Goal: Use online tool/utility: Utilize a website feature to perform a specific function

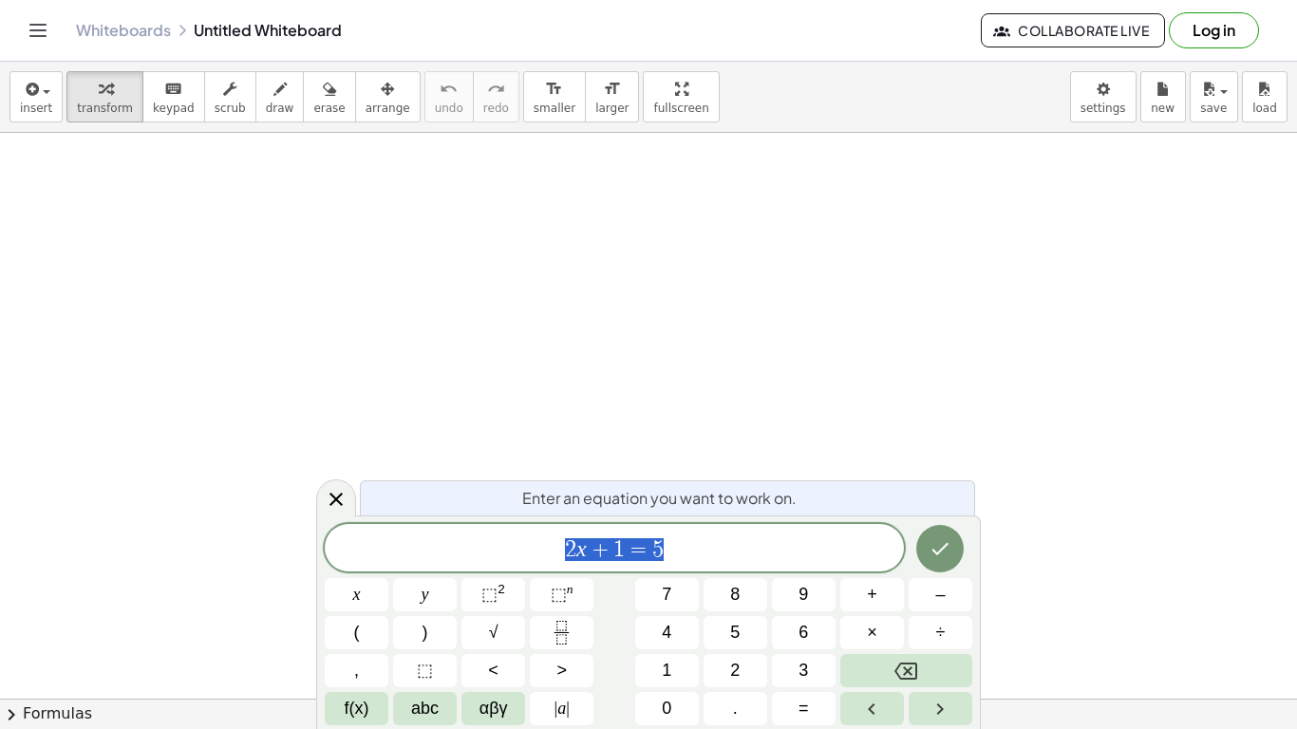
scroll to position [1, 0]
click at [683, 546] on span "2 x + 1 = 5" at bounding box center [614, 550] width 579 height 27
click at [929, 555] on icon "Done" at bounding box center [940, 549] width 23 height 23
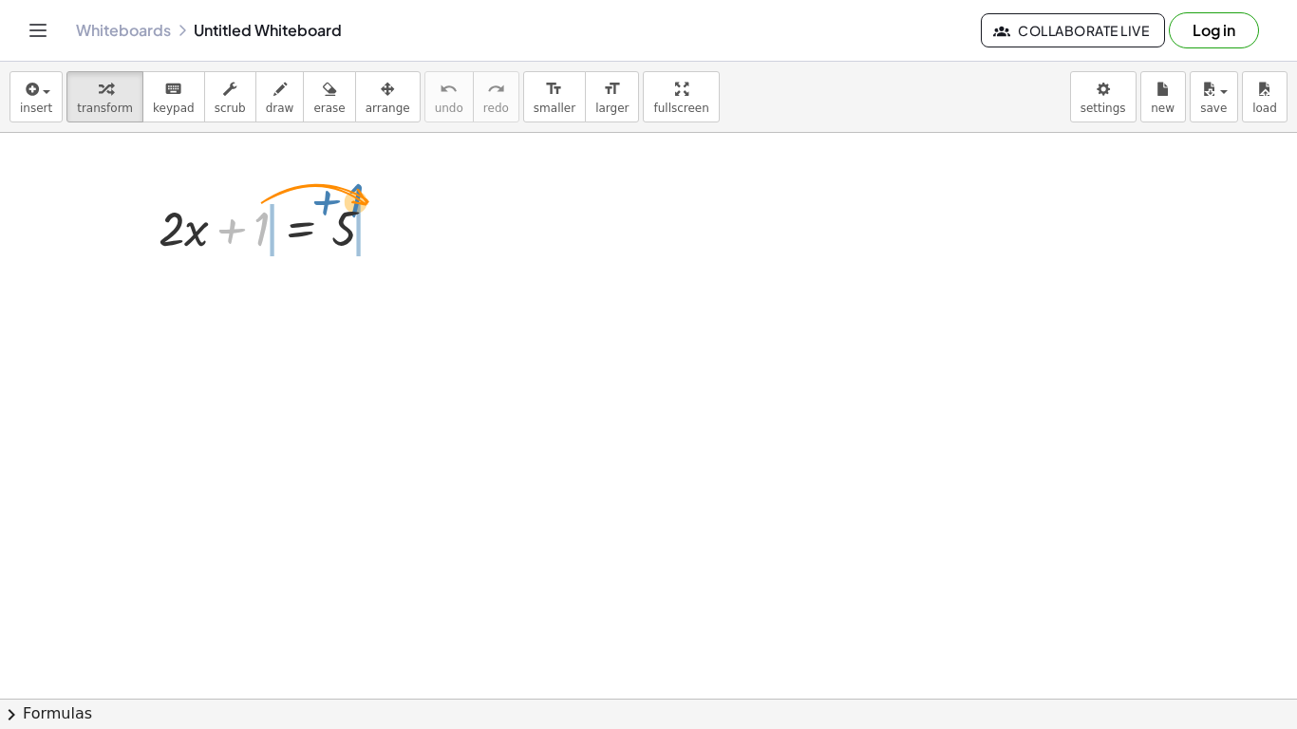
drag, startPoint x: 257, startPoint y: 228, endPoint x: 351, endPoint y: 201, distance: 97.7
click at [351, 201] on div at bounding box center [274, 227] width 251 height 65
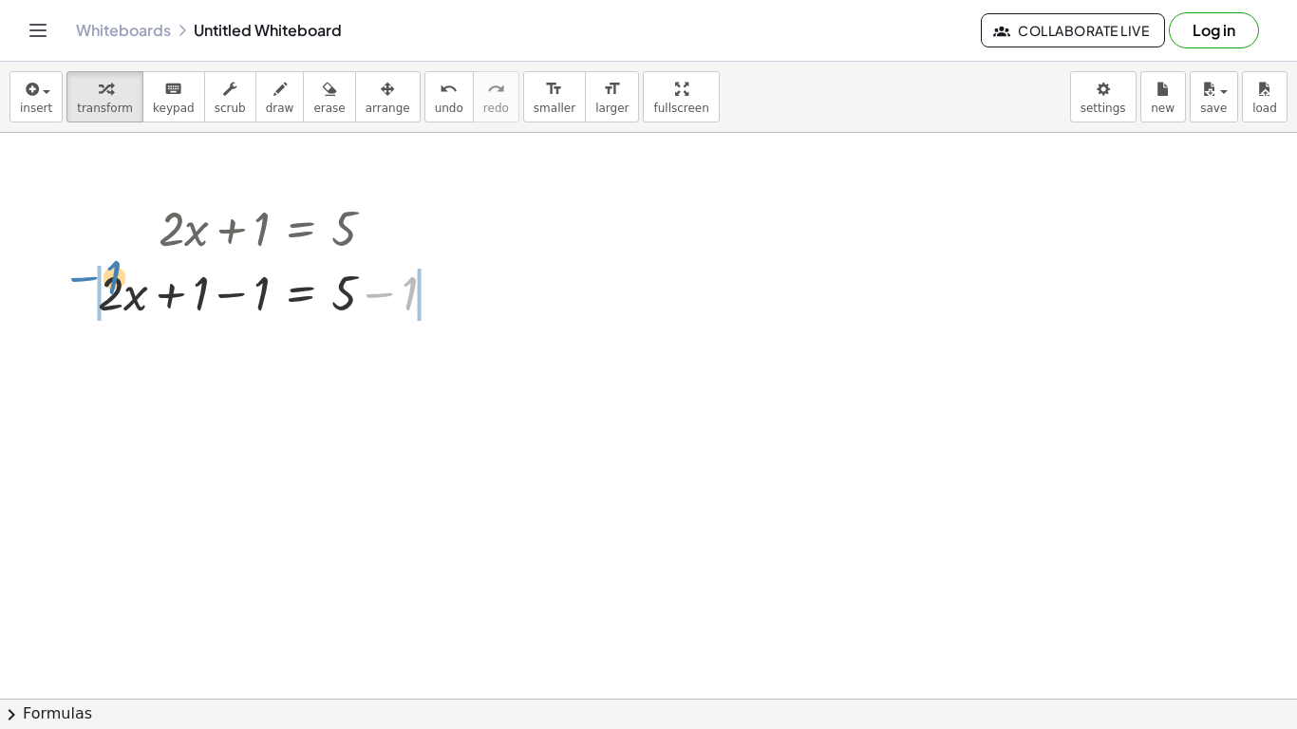
drag, startPoint x: 387, startPoint y: 295, endPoint x: 107, endPoint y: 278, distance: 280.7
click at [107, 278] on div at bounding box center [274, 291] width 372 height 65
click at [326, 307] on div at bounding box center [275, 291] width 494 height 65
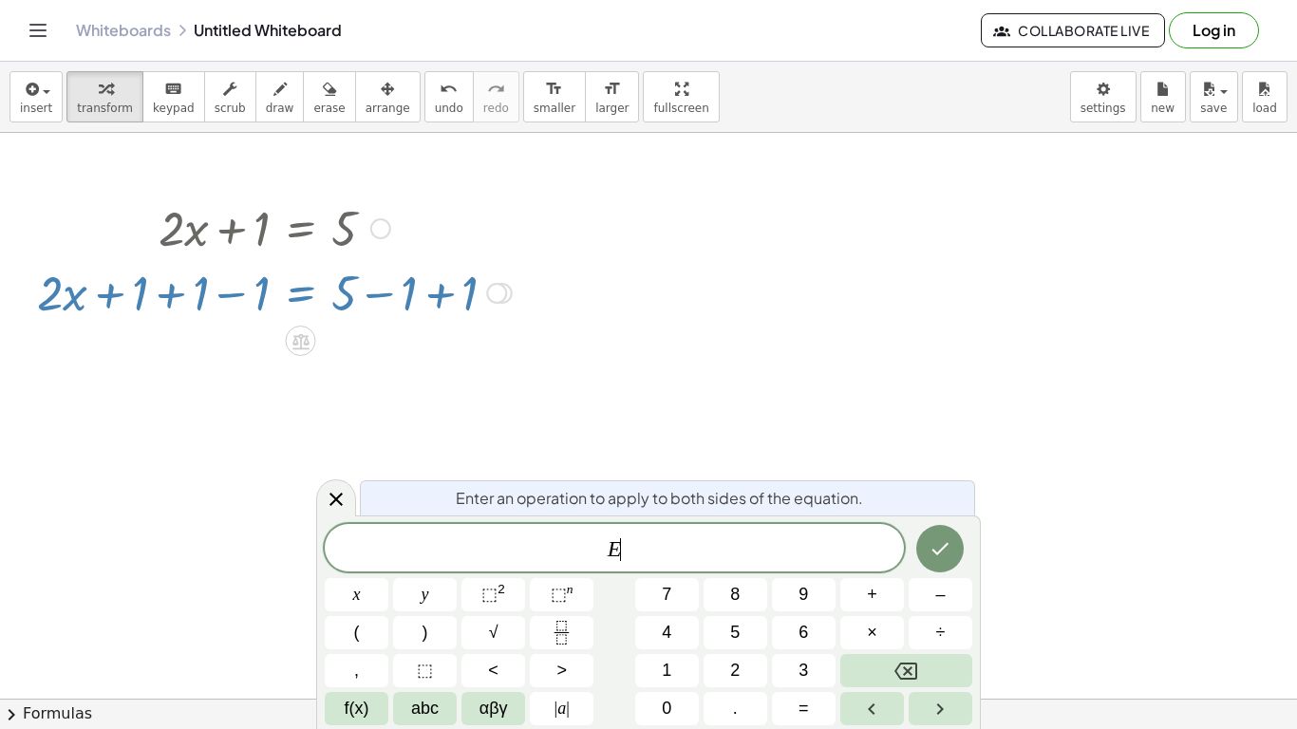
scroll to position [2, 0]
click at [931, 542] on icon "Done" at bounding box center [940, 549] width 23 height 23
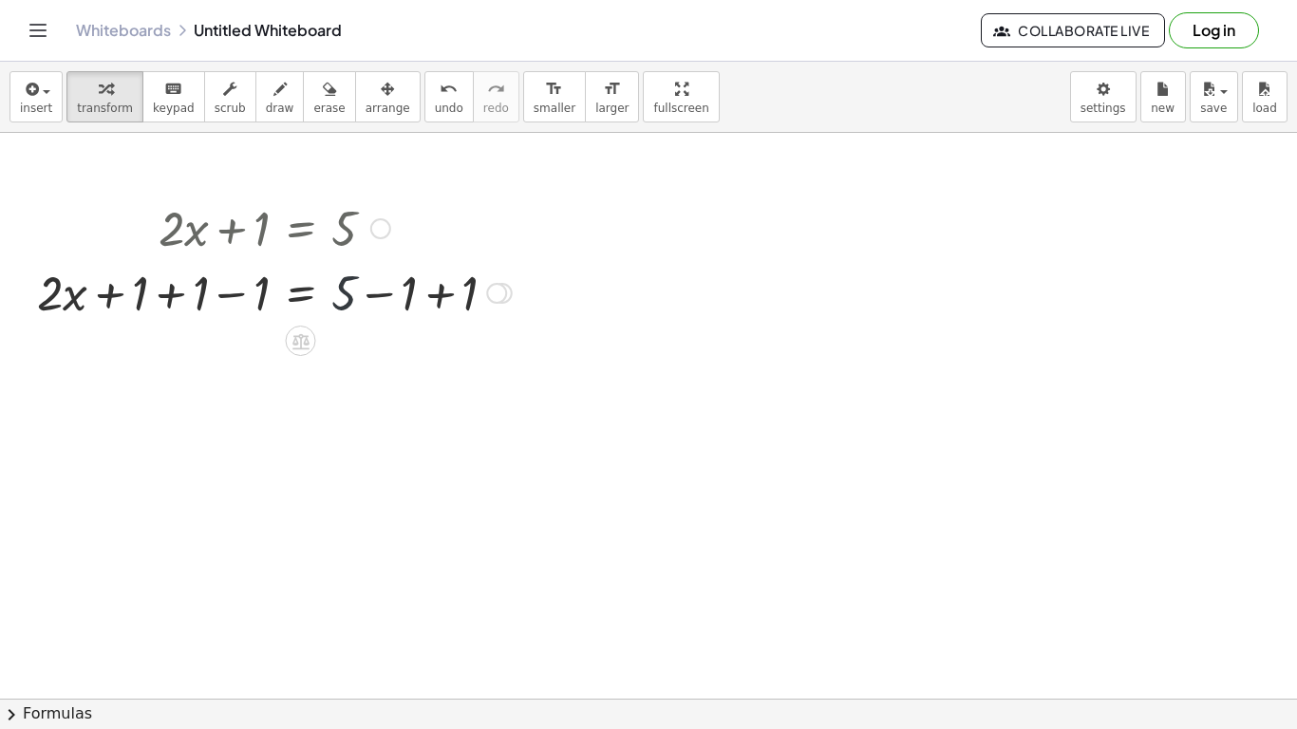
drag, startPoint x: 356, startPoint y: 292, endPoint x: 378, endPoint y: 295, distance: 22.2
click at [378, 295] on div at bounding box center [275, 291] width 494 height 65
drag, startPoint x: 339, startPoint y: 306, endPoint x: 168, endPoint y: 293, distance: 171.4
click at [168, 293] on div at bounding box center [275, 291] width 494 height 65
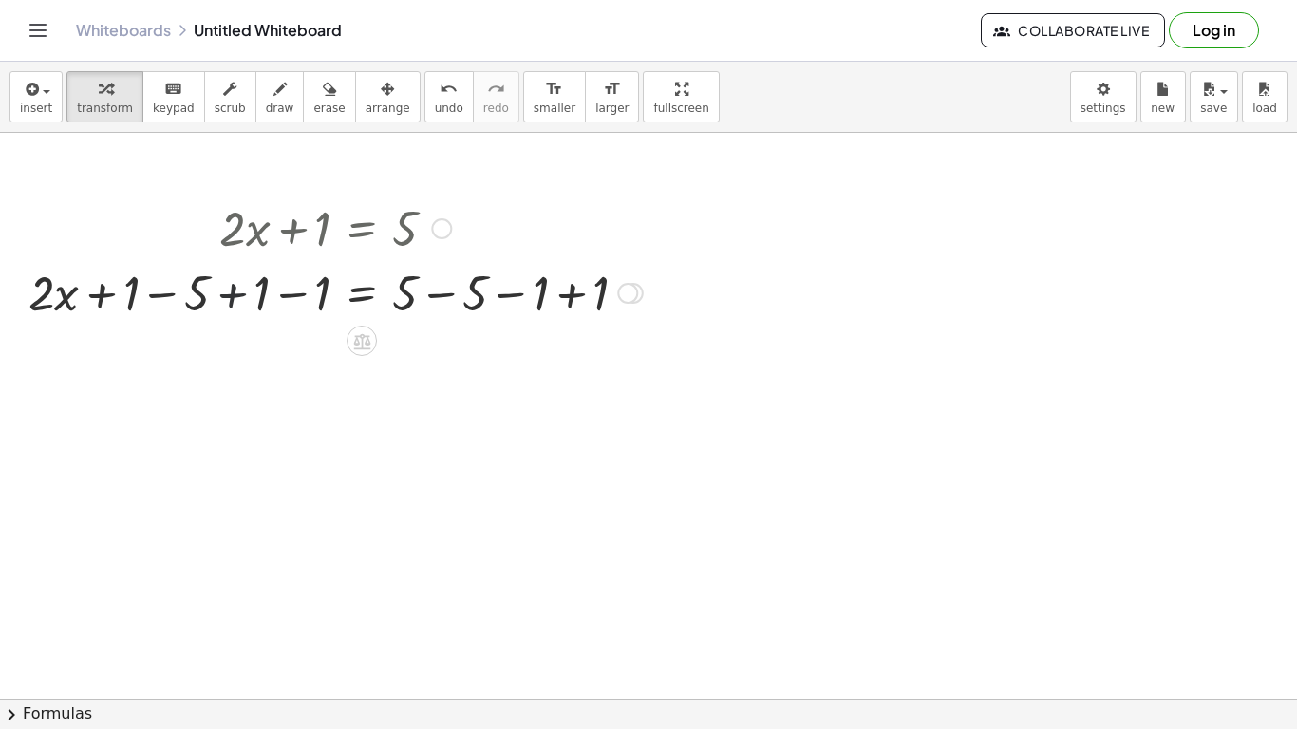
drag, startPoint x: 229, startPoint y: 298, endPoint x: 249, endPoint y: 323, distance: 31.7
click at [249, 321] on div at bounding box center [335, 291] width 633 height 65
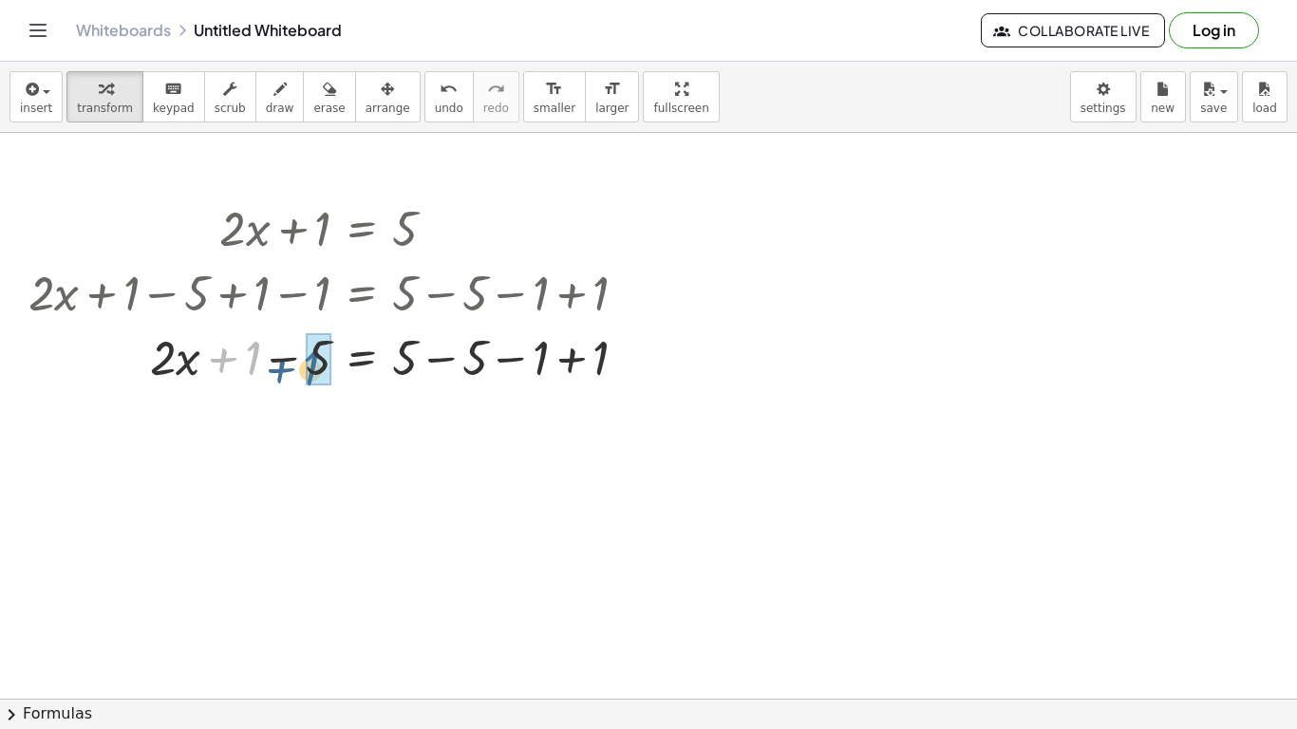
drag, startPoint x: 257, startPoint y: 352, endPoint x: 318, endPoint y: 363, distance: 61.7
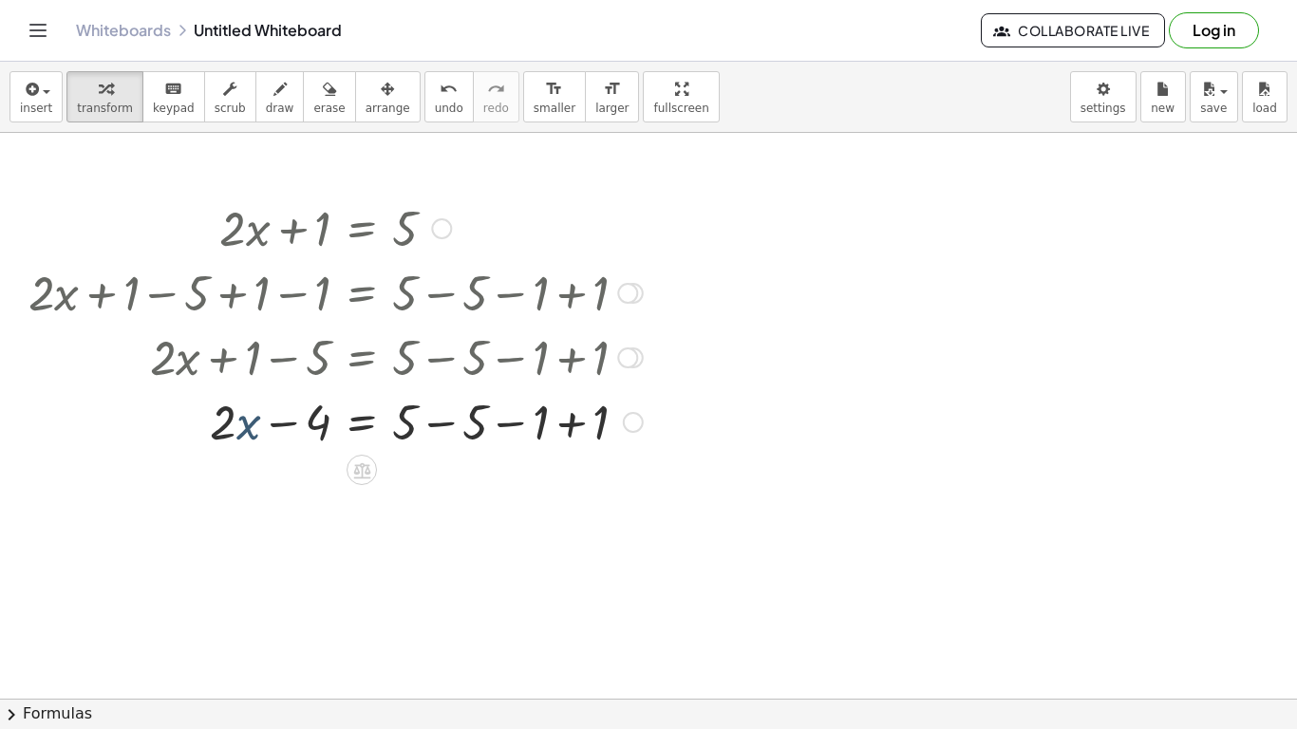
click at [254, 416] on div at bounding box center [335, 420] width 633 height 65
drag, startPoint x: 253, startPoint y: 422, endPoint x: 387, endPoint y: 417, distance: 134.0
click at [387, 417] on div at bounding box center [335, 420] width 633 height 65
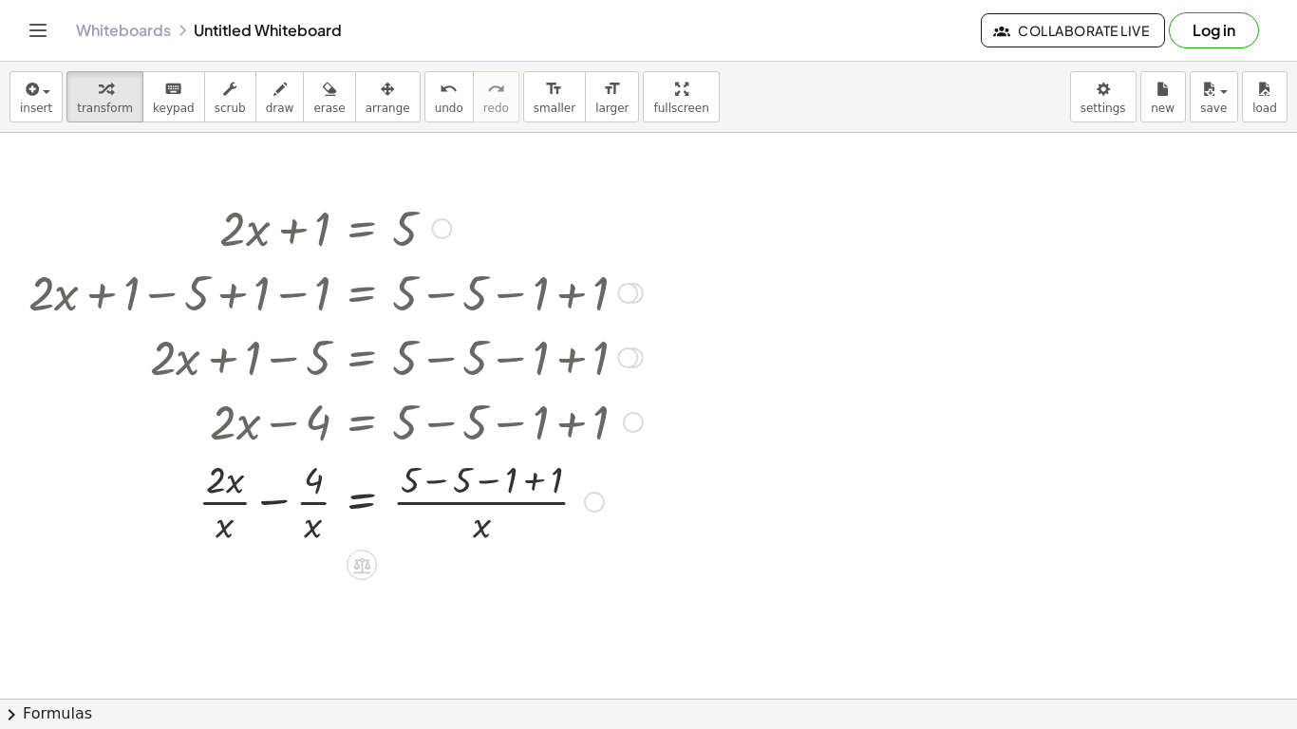
drag, startPoint x: 229, startPoint y: 434, endPoint x: 384, endPoint y: 553, distance: 195.1
drag, startPoint x: 446, startPoint y: 476, endPoint x: 273, endPoint y: 498, distance: 175.2
click at [273, 498] on div at bounding box center [335, 500] width 633 height 95
drag, startPoint x: 415, startPoint y: 486, endPoint x: 290, endPoint y: 480, distance: 125.5
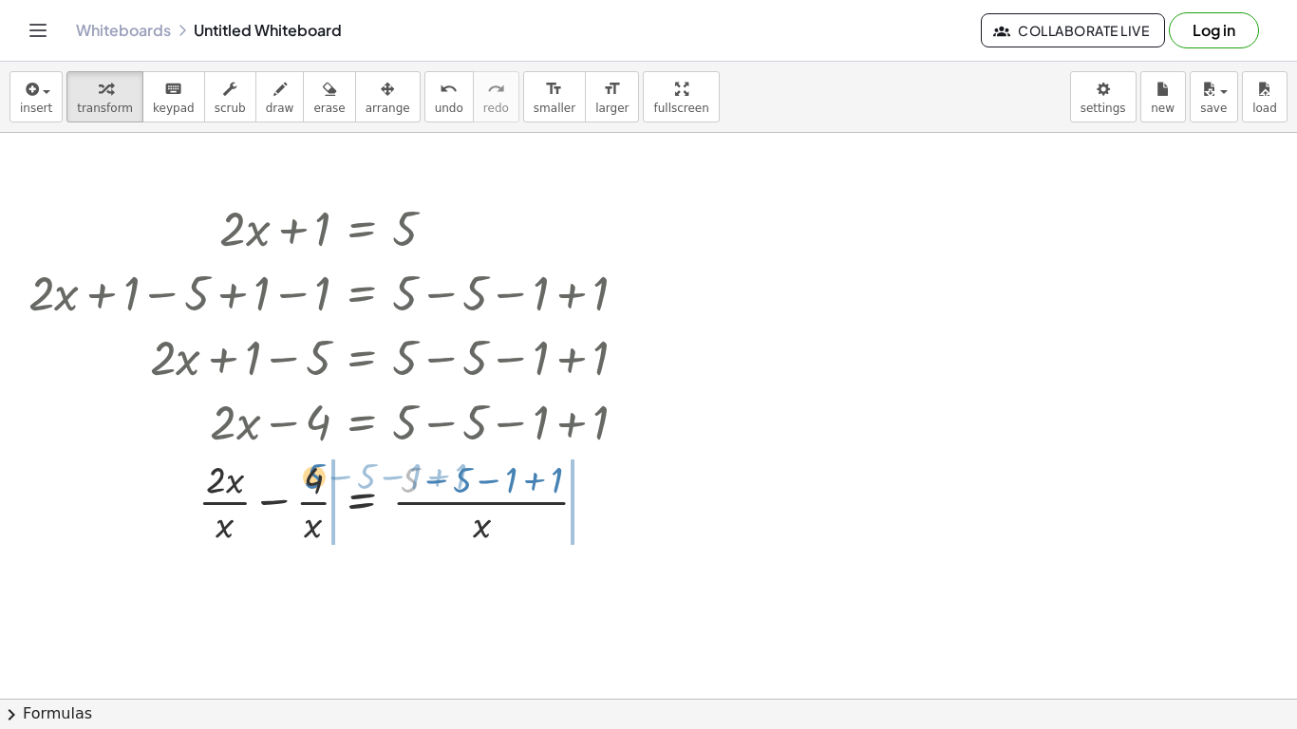
click at [290, 480] on div at bounding box center [335, 500] width 633 height 95
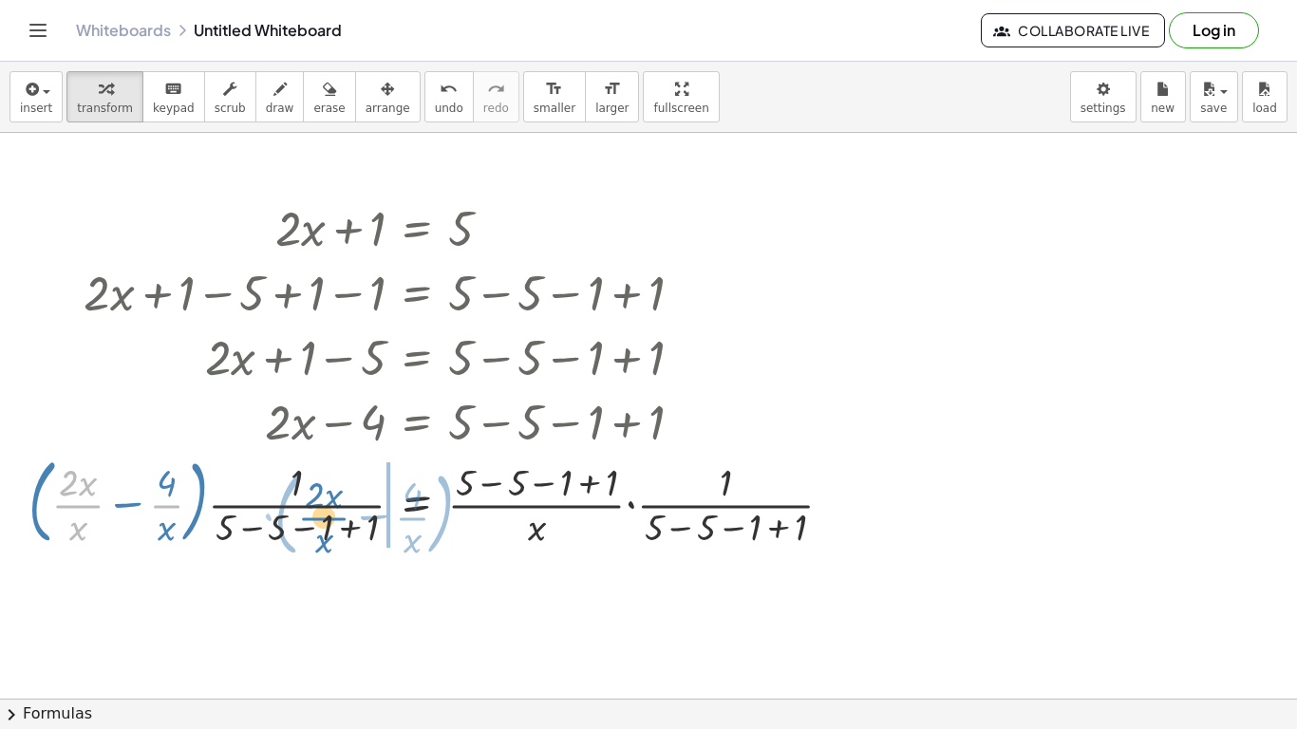
drag, startPoint x: 95, startPoint y: 510, endPoint x: 592, endPoint y: 532, distance: 497.2
click at [591, 532] on div at bounding box center [438, 500] width 839 height 103
click at [592, 532] on div at bounding box center [438, 500] width 839 height 103
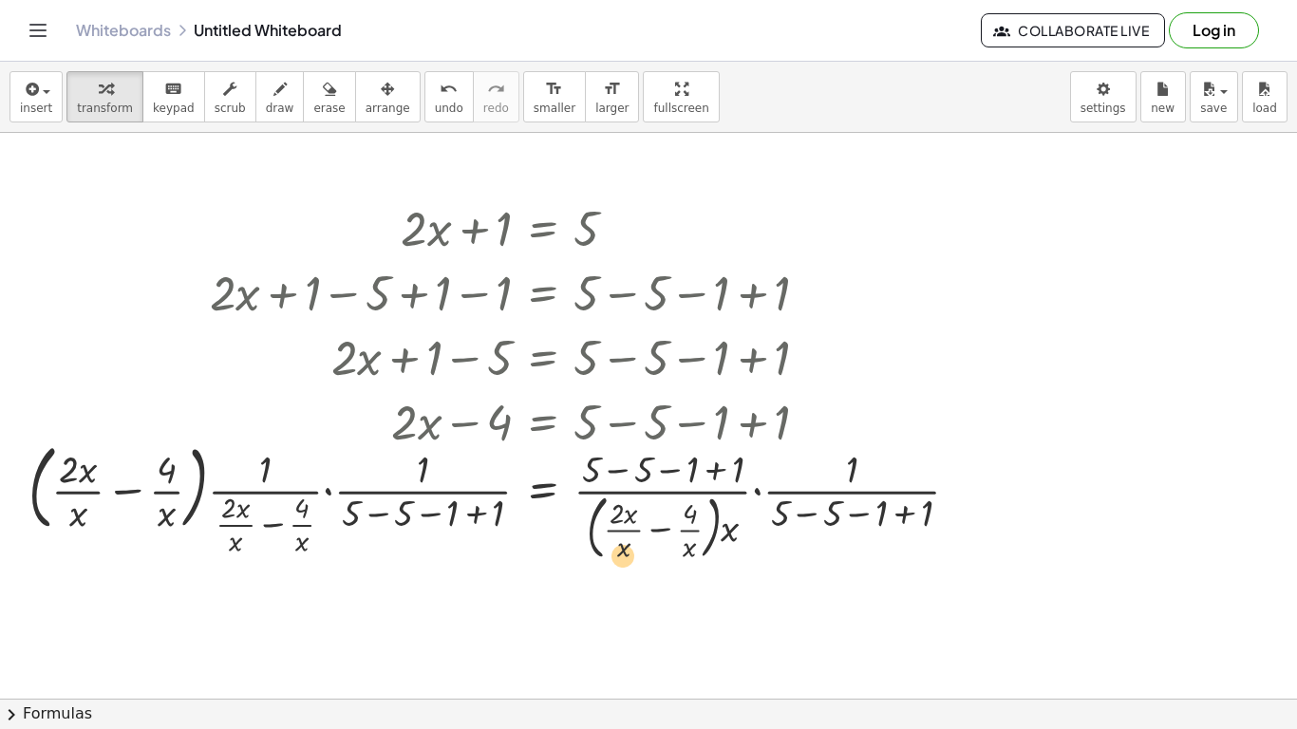
drag, startPoint x: 241, startPoint y: 495, endPoint x: 636, endPoint y: 529, distance: 396.6
click at [636, 529] on div at bounding box center [501, 501] width 965 height 130
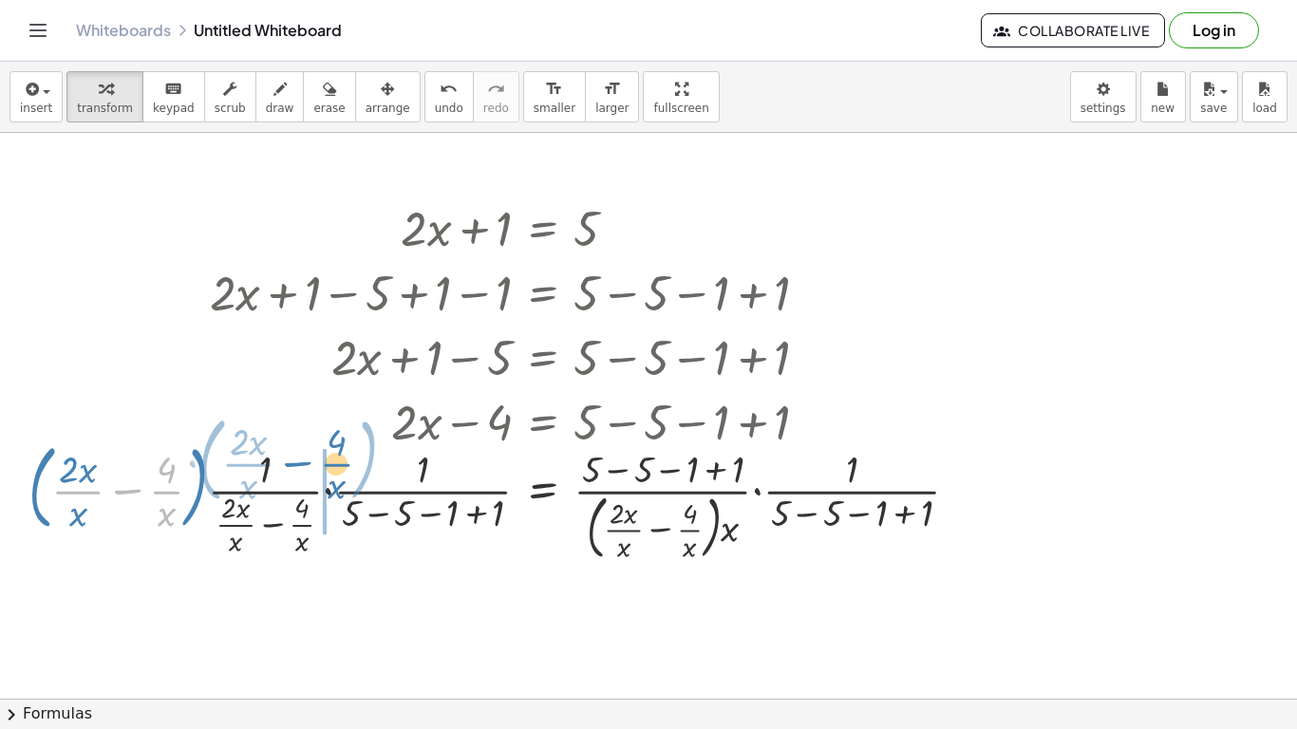
drag, startPoint x: 160, startPoint y: 488, endPoint x: 345, endPoint y: 464, distance: 186.7
click at [345, 464] on div at bounding box center [501, 501] width 965 height 130
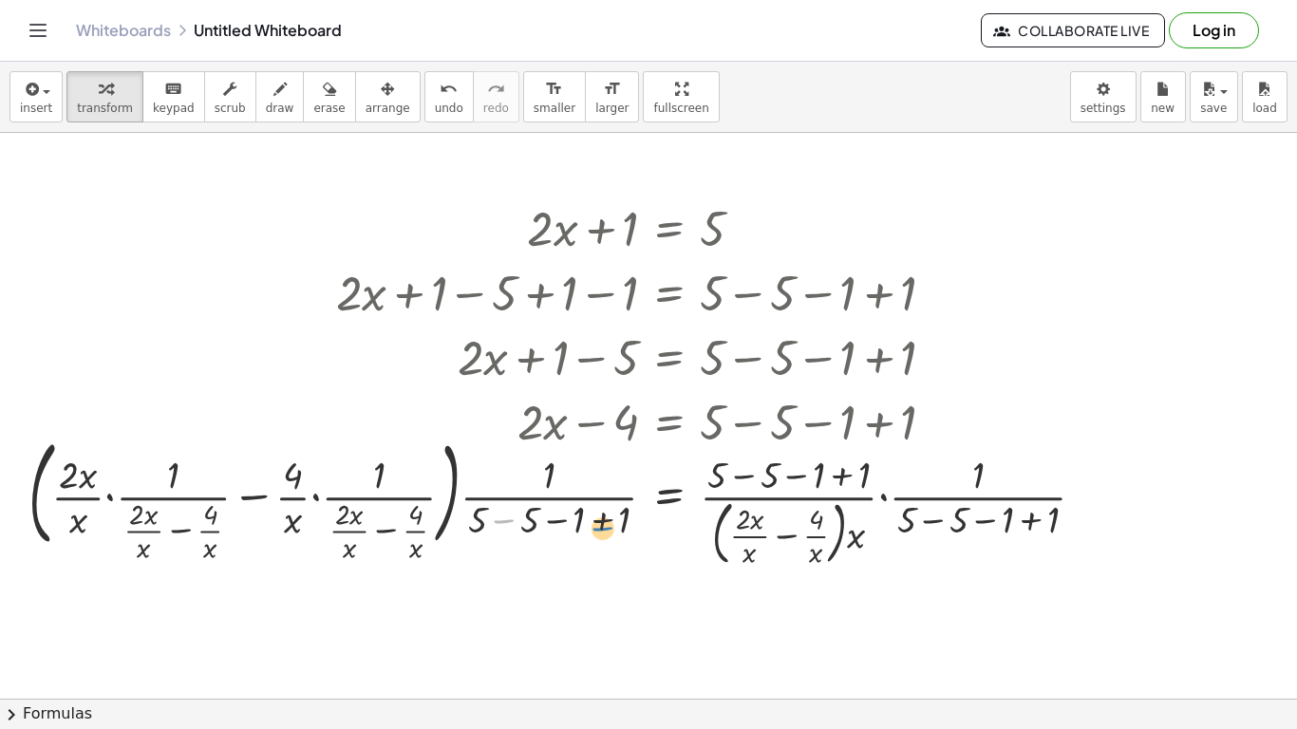
drag, startPoint x: 508, startPoint y: 515, endPoint x: 612, endPoint y: 524, distance: 104.0
click at [612, 524] on div at bounding box center [564, 500] width 1091 height 142
drag, startPoint x: 612, startPoint y: 526, endPoint x: 628, endPoint y: 335, distance: 191.6
click at [670, 229] on div "+ · 2 · x + 1 = 5 + · 2 · x + 1 − 1 = + 5 − 1 + · 2 · x + 1 + 1 − 1 = + 5 − 1 +…" at bounding box center [670, 229] width 0 height 0
drag, startPoint x: 722, startPoint y: 481, endPoint x: 555, endPoint y: 493, distance: 167.6
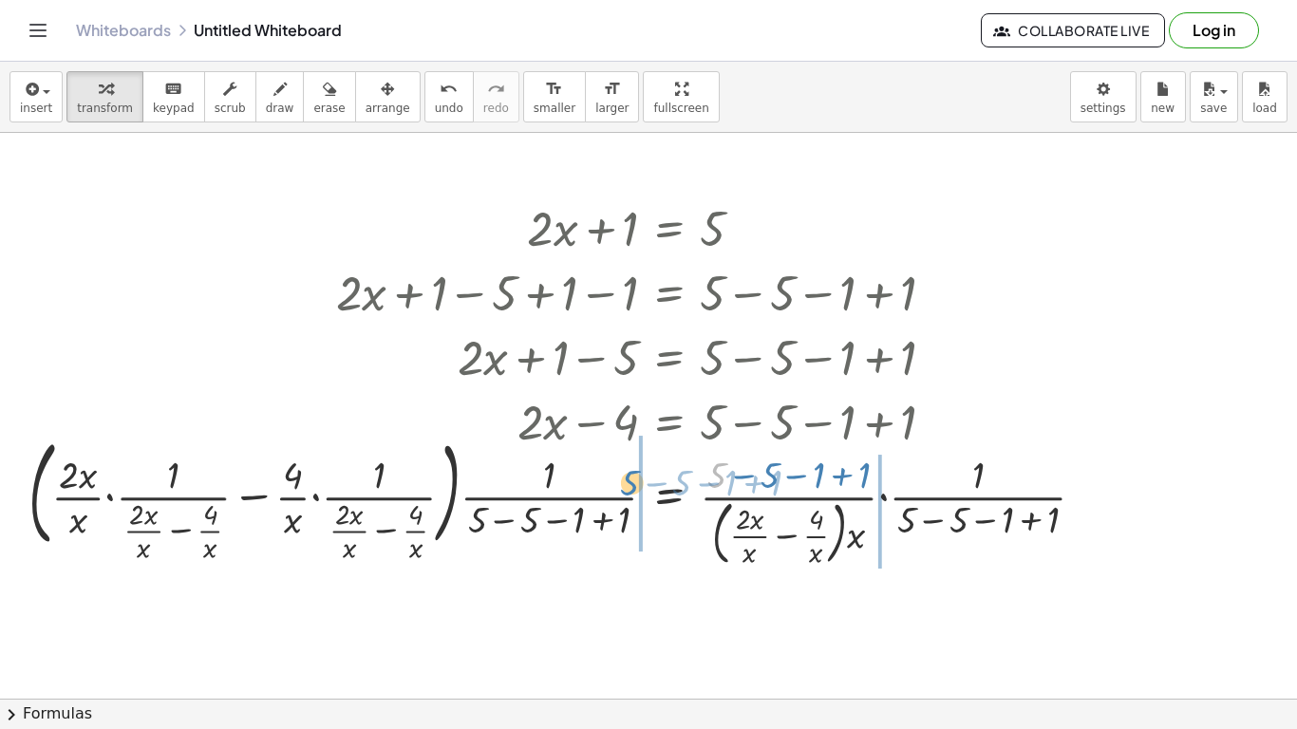
click at [555, 493] on div at bounding box center [564, 500] width 1091 height 142
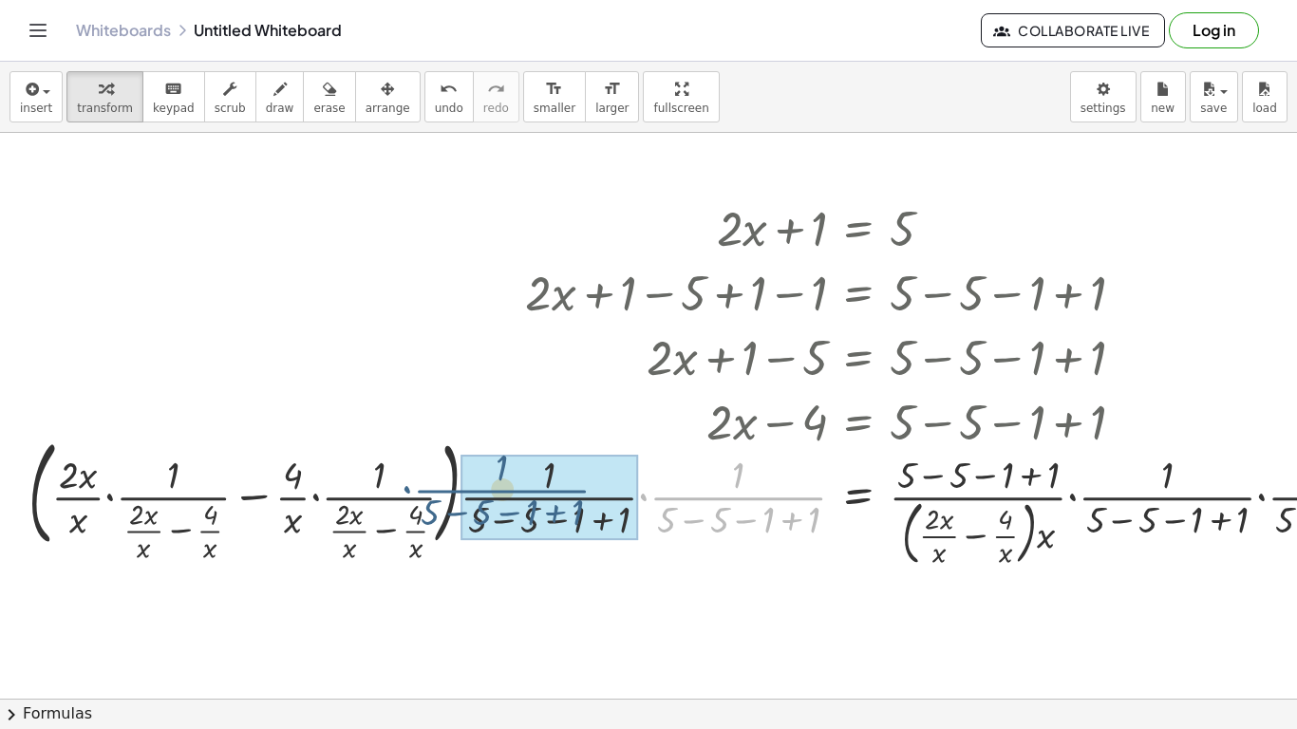
drag, startPoint x: 717, startPoint y: 498, endPoint x: 496, endPoint y: 494, distance: 221.3
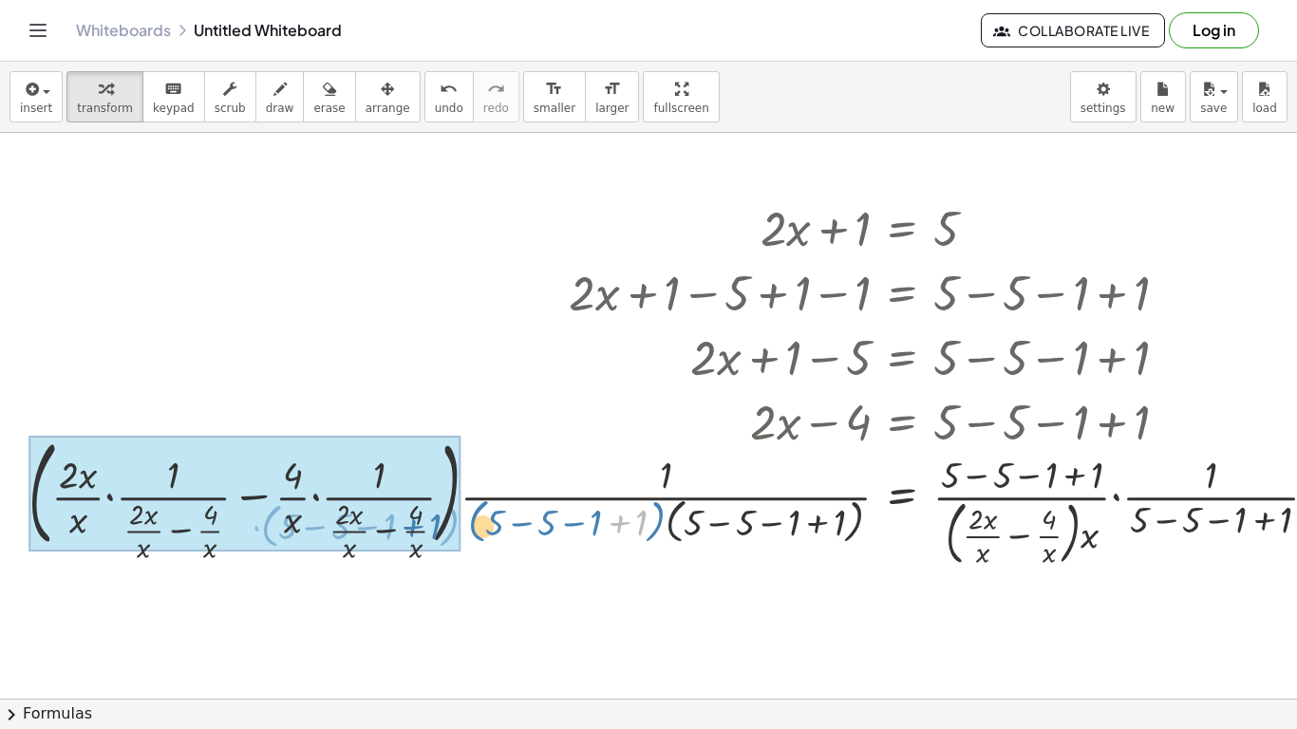
drag, startPoint x: 617, startPoint y: 515, endPoint x: 241, endPoint y: 479, distance: 377.8
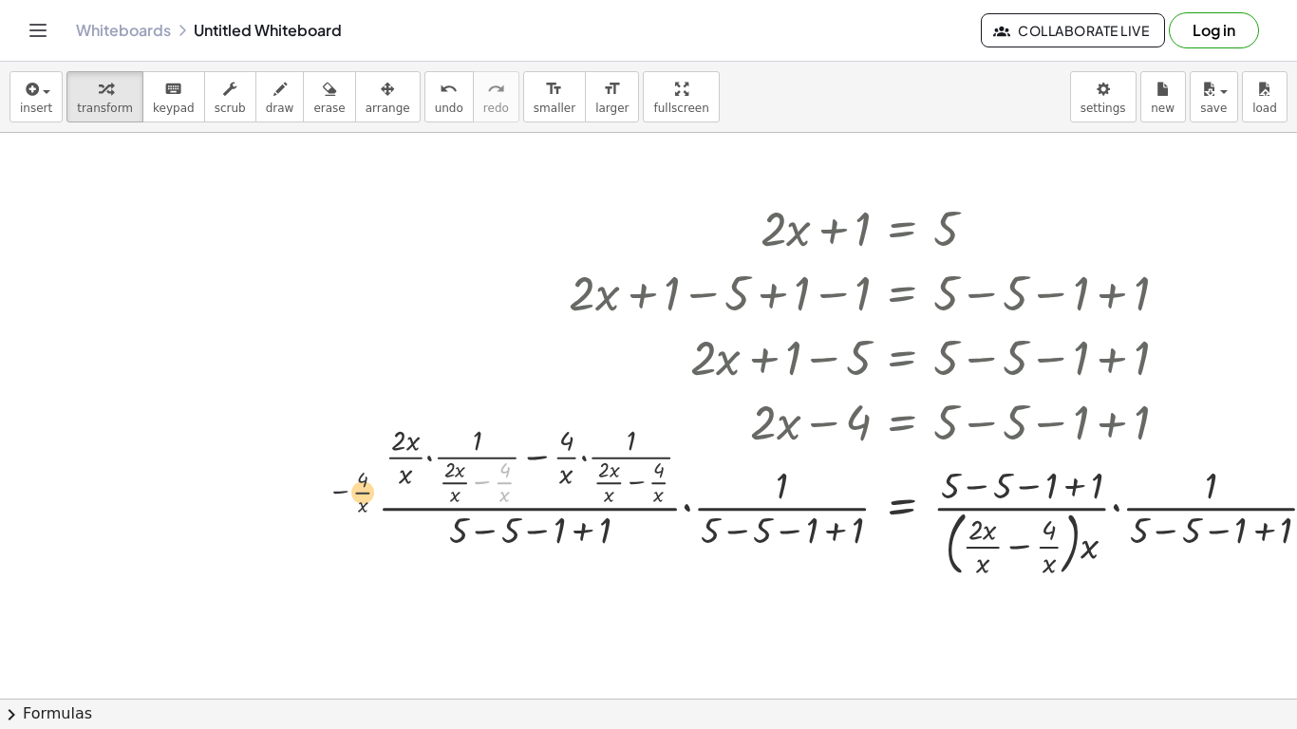
drag, startPoint x: 497, startPoint y: 488, endPoint x: 233, endPoint y: 462, distance: 265.4
drag, startPoint x: 542, startPoint y: 507, endPoint x: 577, endPoint y: 495, distance: 37.2
click at [570, 493] on div at bounding box center [950, 500] width 1164 height 163
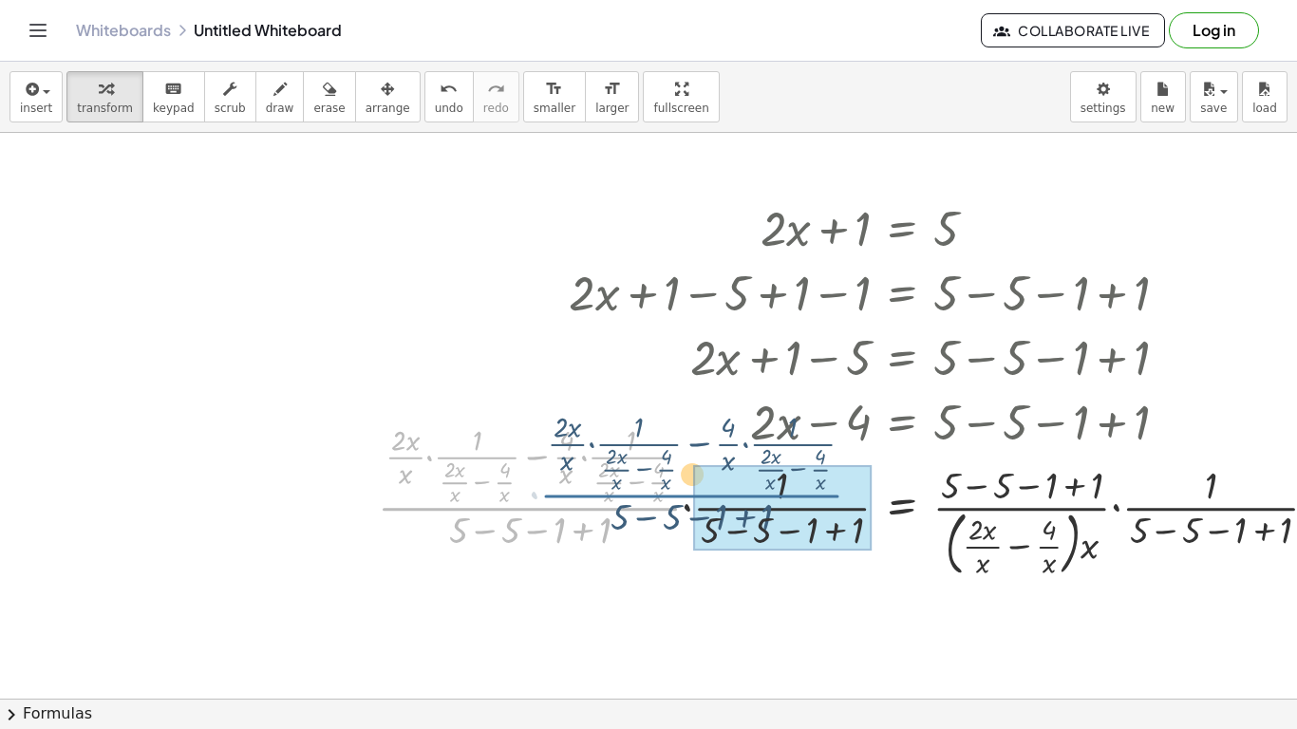
drag, startPoint x: 580, startPoint y: 500, endPoint x: 747, endPoint y: 486, distance: 167.7
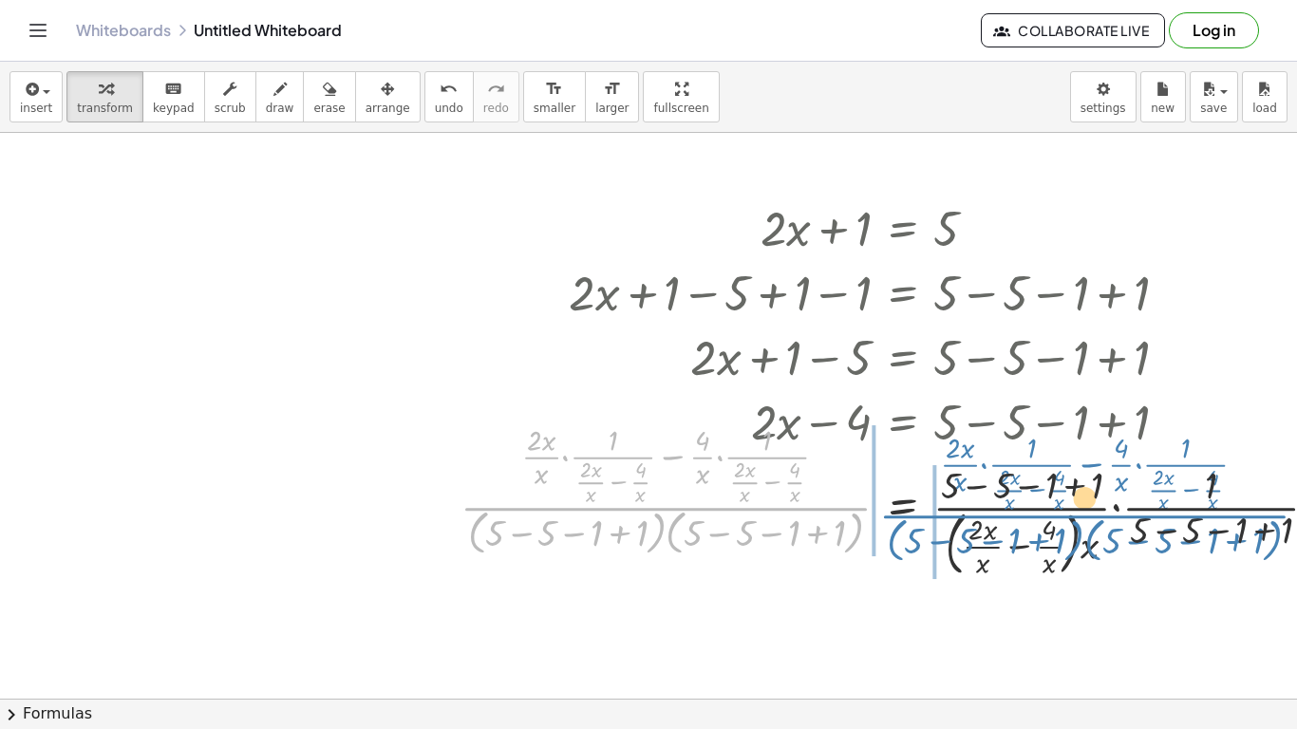
drag, startPoint x: 576, startPoint y: 505, endPoint x: 997, endPoint y: 513, distance: 420.8
click at [997, 513] on div at bounding box center [992, 500] width 1082 height 163
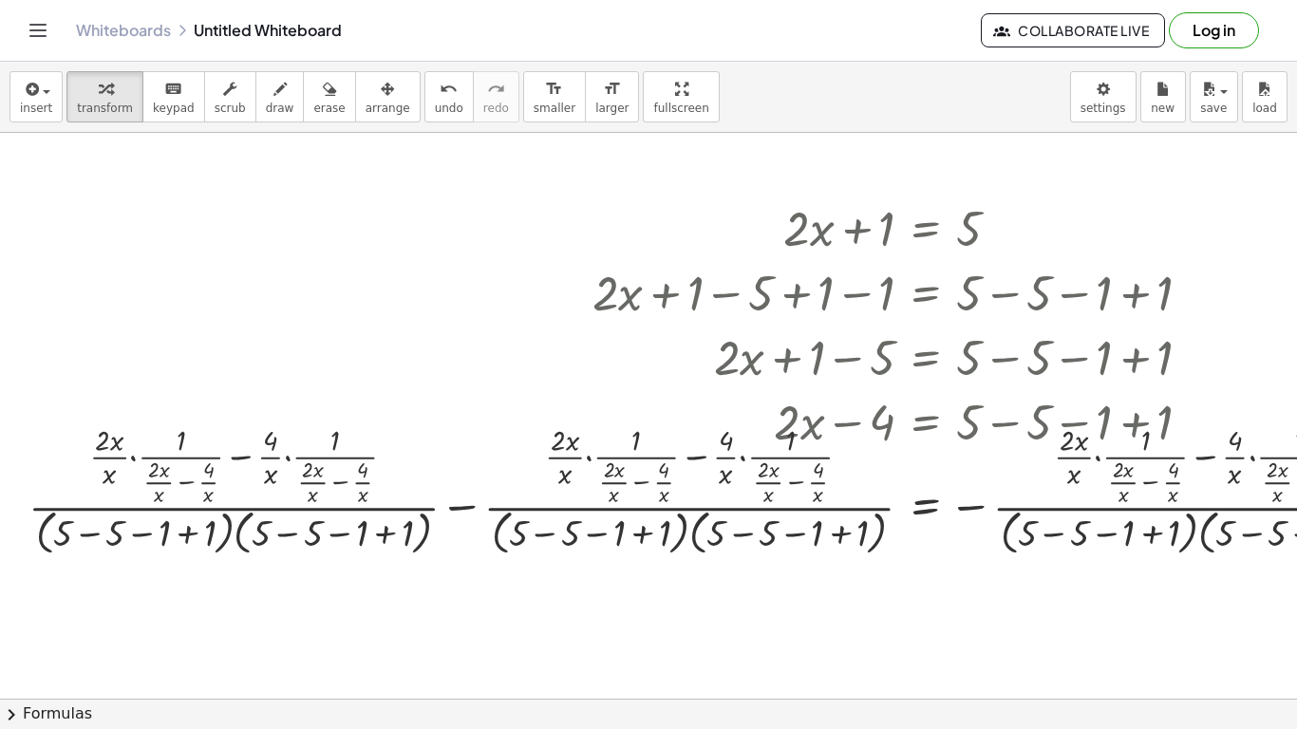
click at [46, 28] on icon "Toggle navigation" at bounding box center [38, 30] width 23 height 23
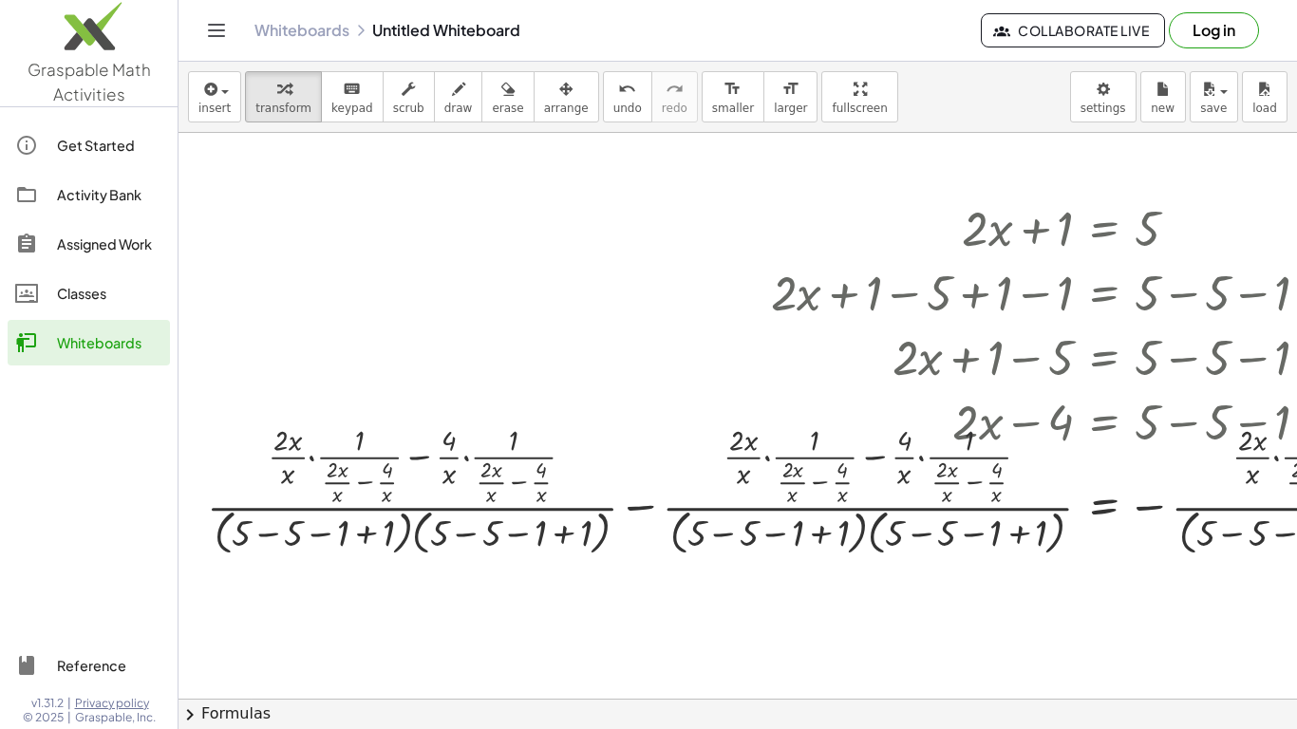
click at [93, 351] on div "Whiteboards" at bounding box center [109, 342] width 105 height 23
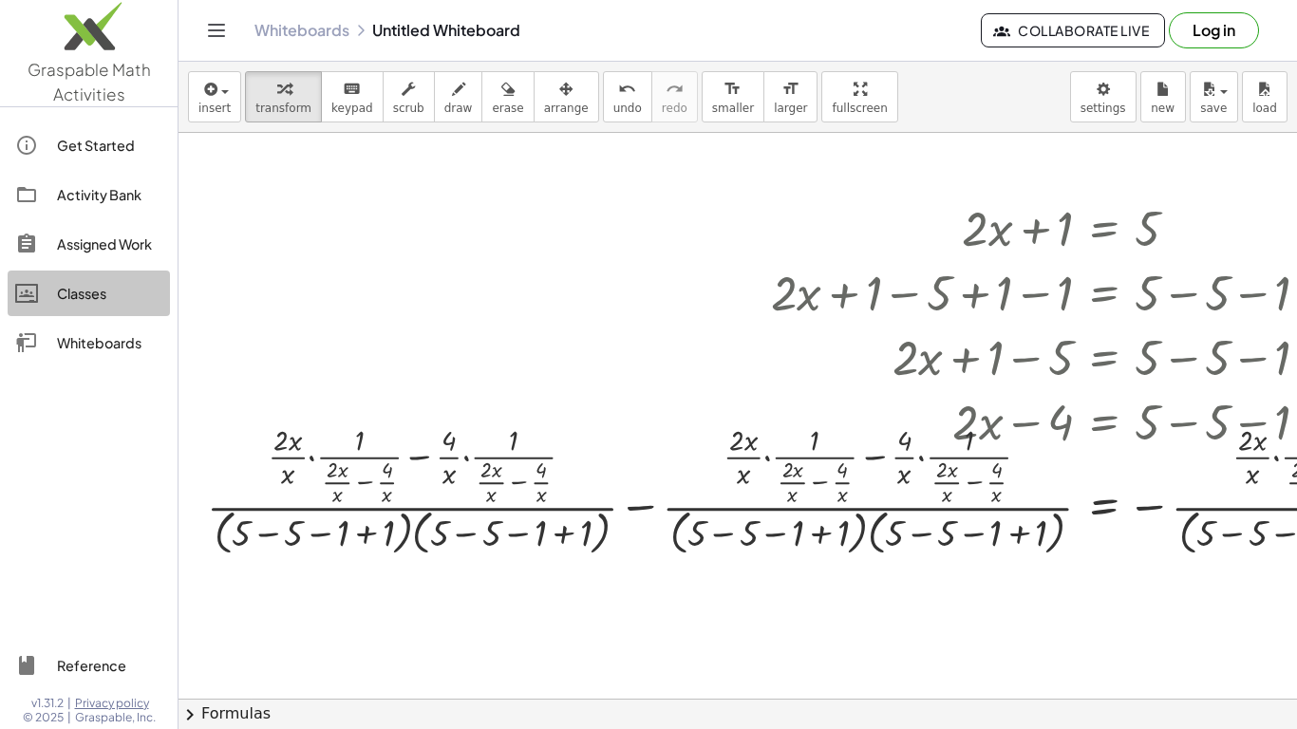
click at [51, 293] on div at bounding box center [36, 293] width 42 height 23
click at [821, 120] on button "fullscreen" at bounding box center [859, 96] width 76 height 51
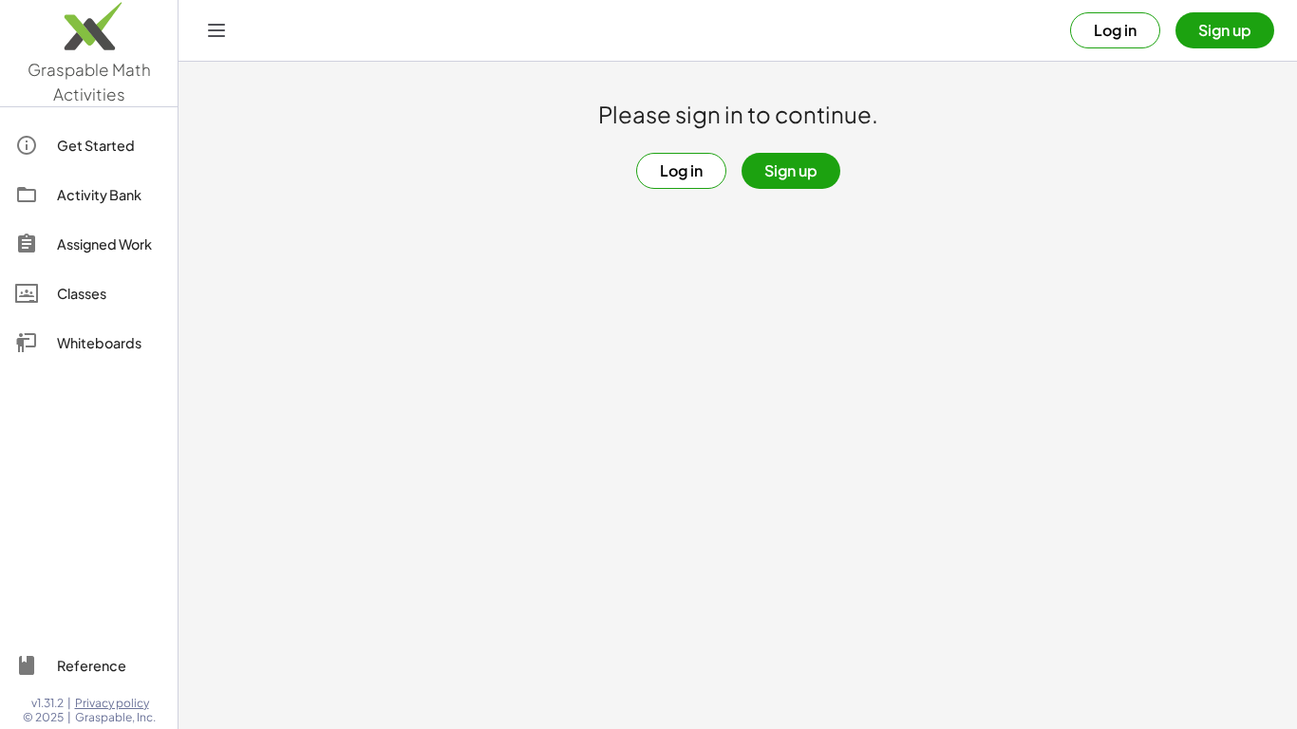
click at [664, 347] on main "Please sign in to continue. Log in Sign up" at bounding box center [738, 364] width 1119 height 729
